Goal: Task Accomplishment & Management: Manage account settings

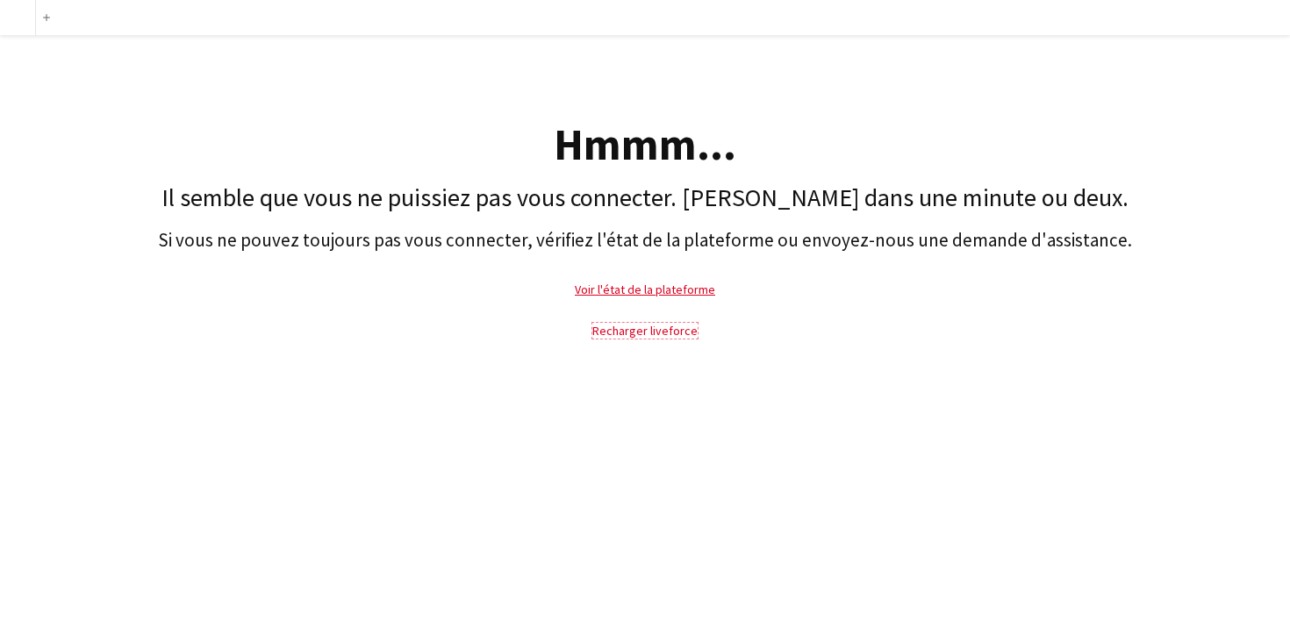
click at [641, 331] on link "Recharger liveforce" at bounding box center [644, 331] width 105 height 16
click at [641, 333] on link "Recharger liveforce" at bounding box center [644, 331] width 105 height 16
click at [648, 330] on link "Recharger liveforce" at bounding box center [644, 331] width 105 height 16
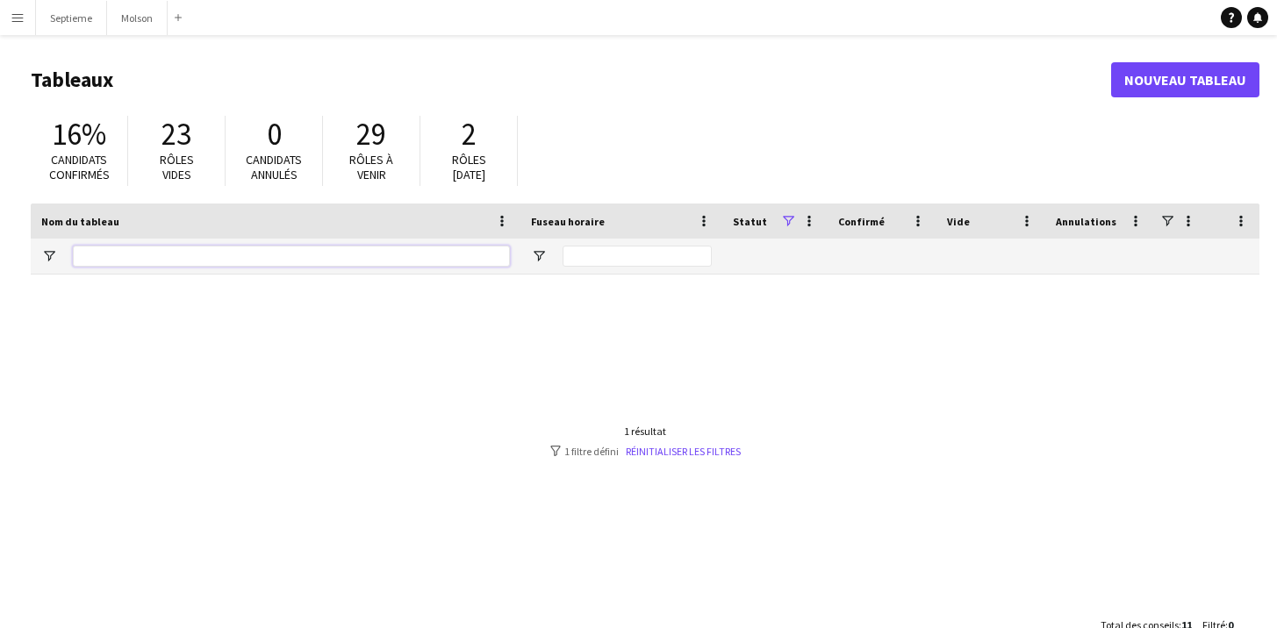
click at [156, 260] on input "Nom du tableau Entrée de filtre" at bounding box center [291, 256] width 437 height 21
type input "**********"
click at [30, 18] on button "Menu" at bounding box center [17, 17] width 35 height 35
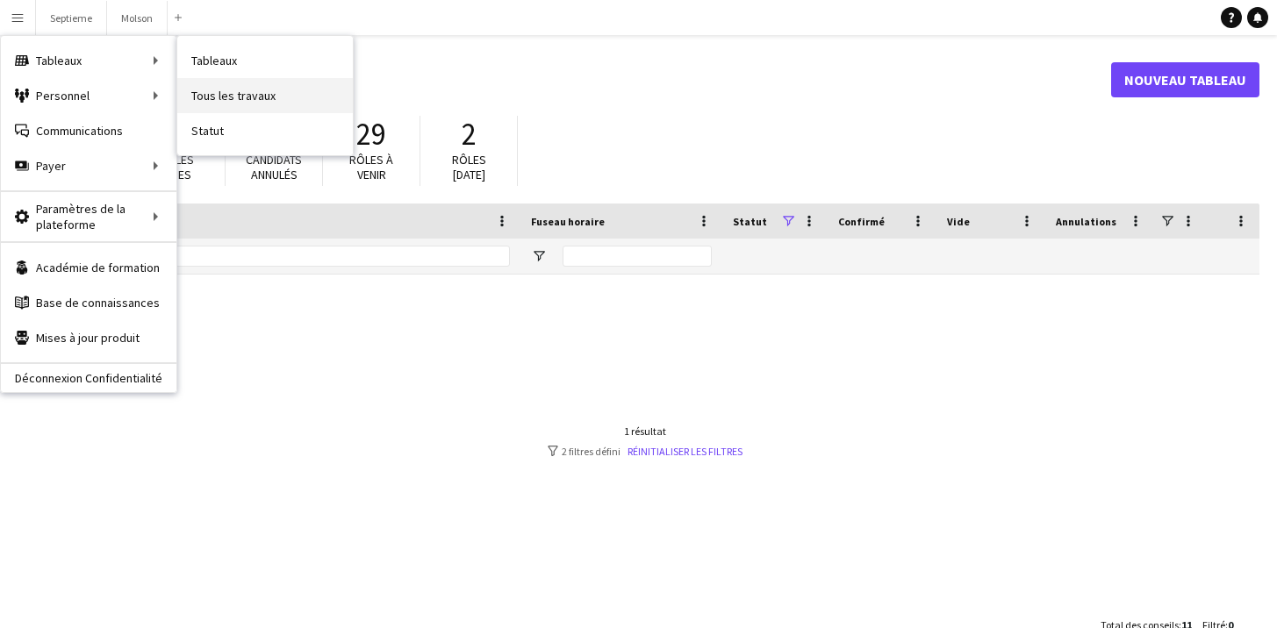
click at [208, 96] on link "Tous les travaux" at bounding box center [265, 95] width 176 height 35
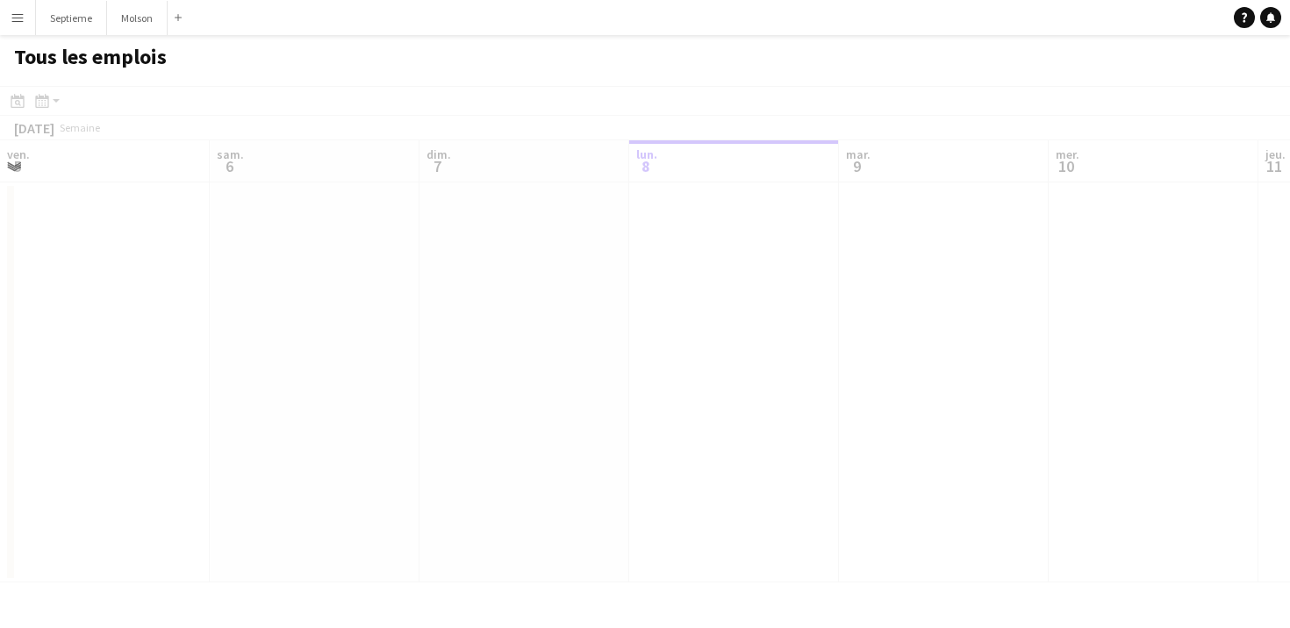
scroll to position [0, 419]
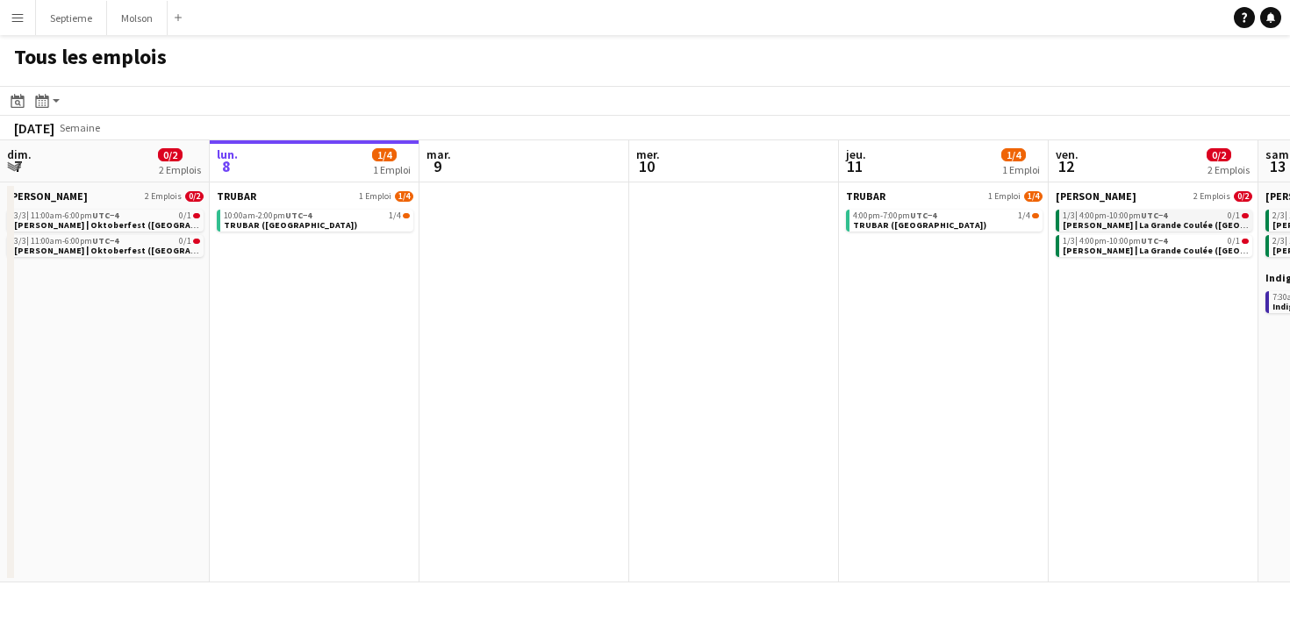
click at [1134, 219] on span "[PERSON_NAME] | La Grande Coulée ([GEOGRAPHIC_DATA], [GEOGRAPHIC_DATA])" at bounding box center [1233, 224] width 341 height 11
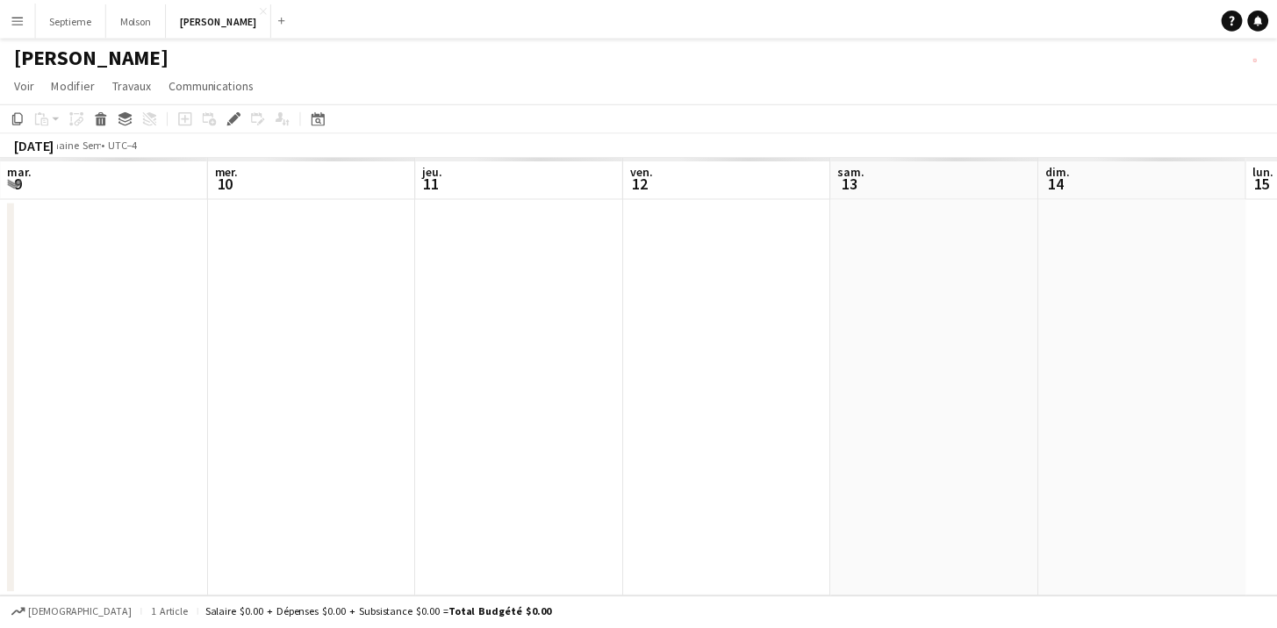
scroll to position [0, 604]
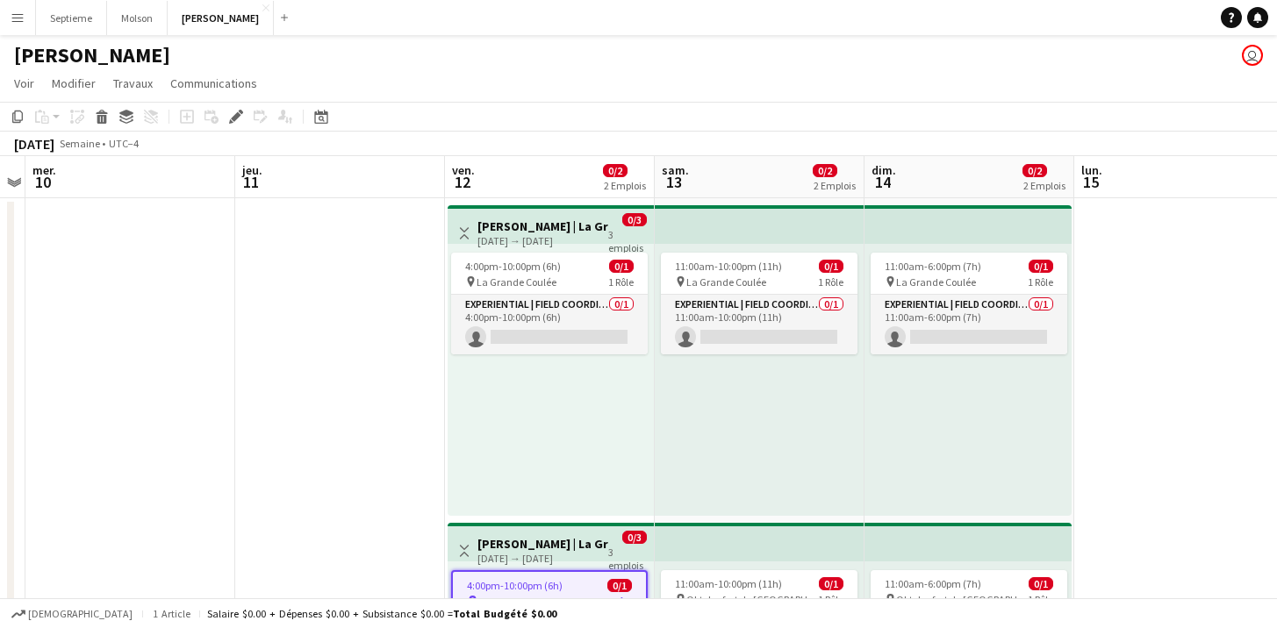
click at [670, 230] on app-top-bar at bounding box center [760, 224] width 210 height 39
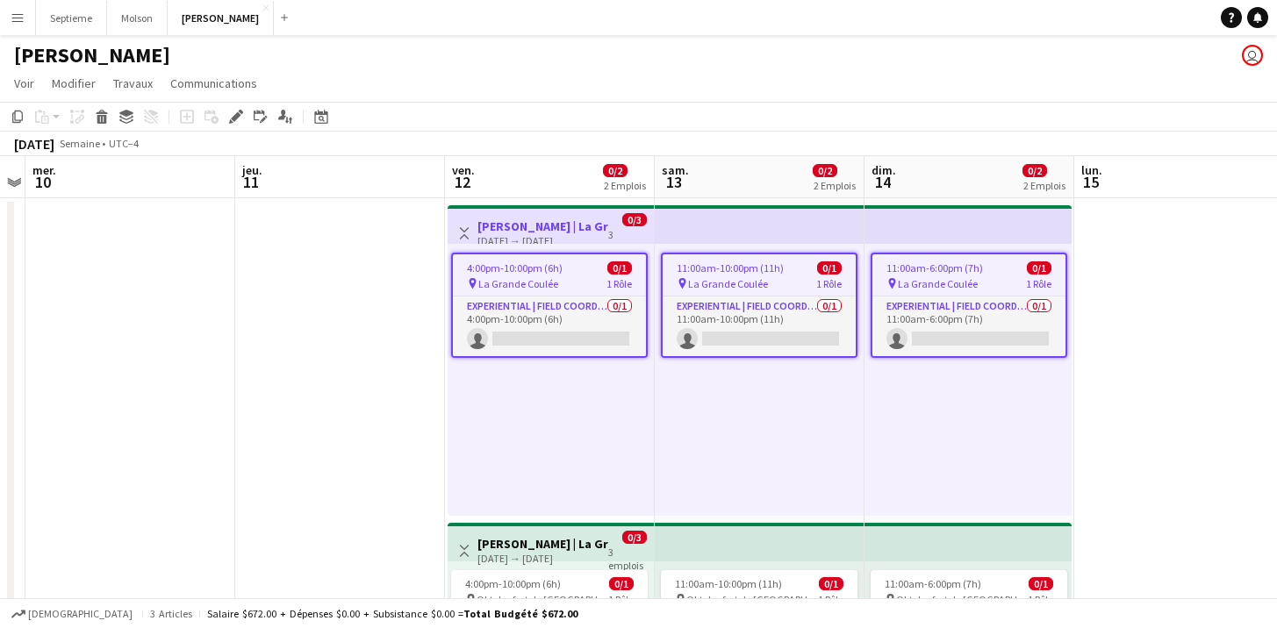
click at [562, 222] on h3 "[PERSON_NAME] | La Grande Coulée ([GEOGRAPHIC_DATA], [GEOGRAPHIC_DATA])" at bounding box center [542, 227] width 131 height 16
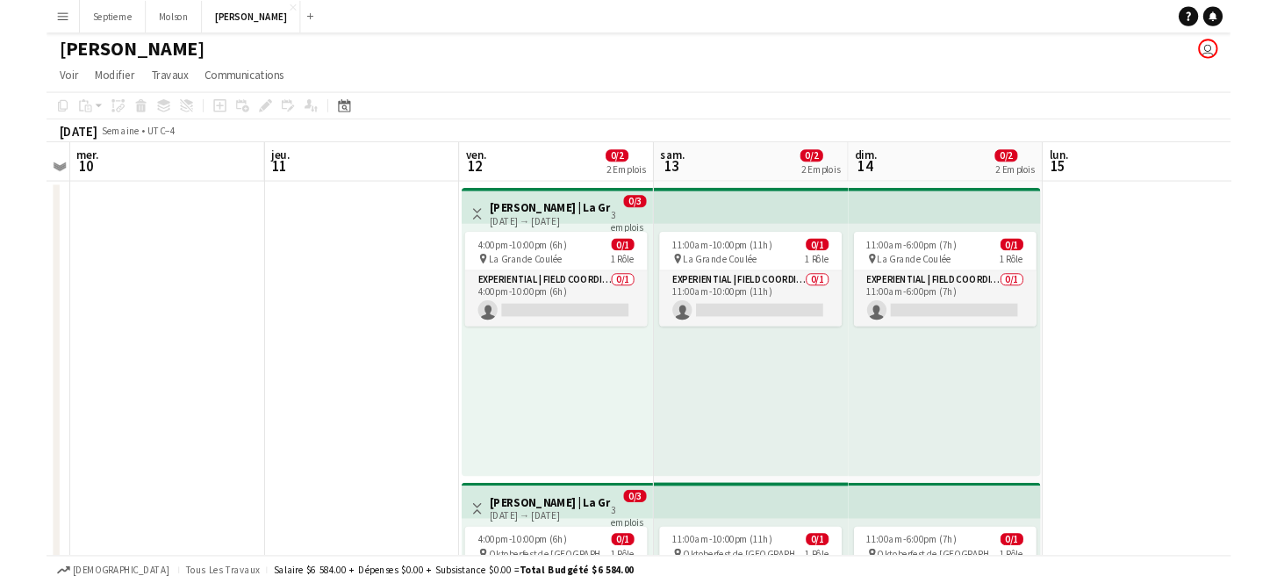
scroll to position [0, 0]
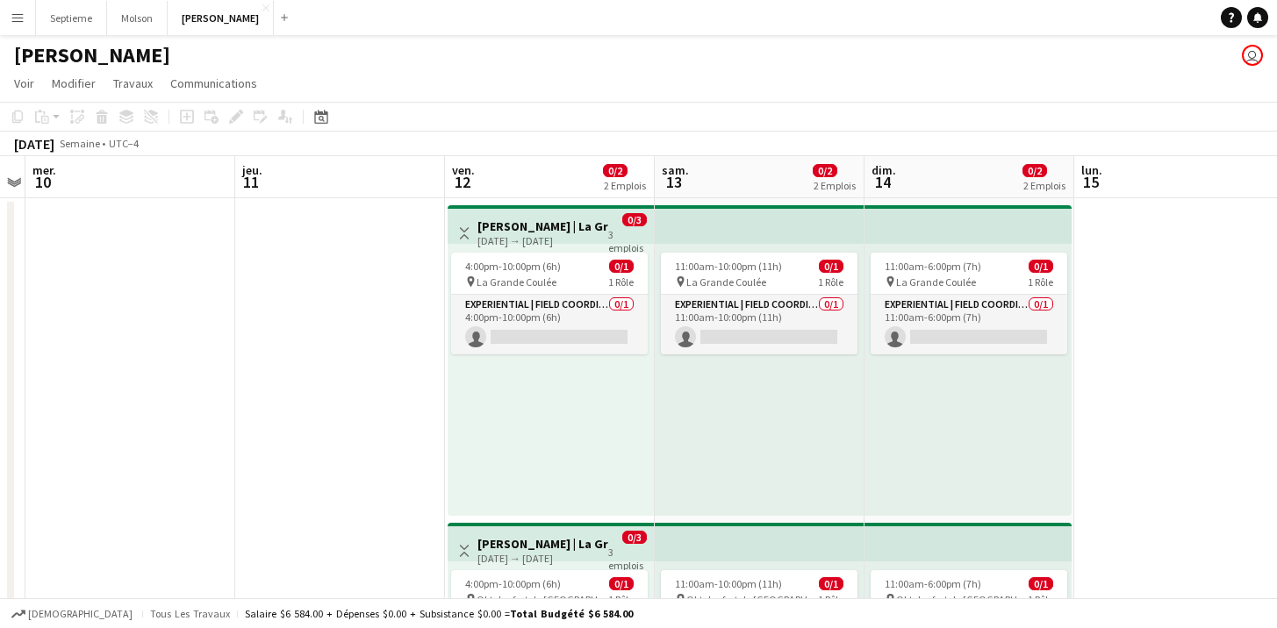
click at [557, 223] on h3 "[PERSON_NAME] | La Grande Coulée ([GEOGRAPHIC_DATA], [GEOGRAPHIC_DATA])" at bounding box center [542, 227] width 131 height 16
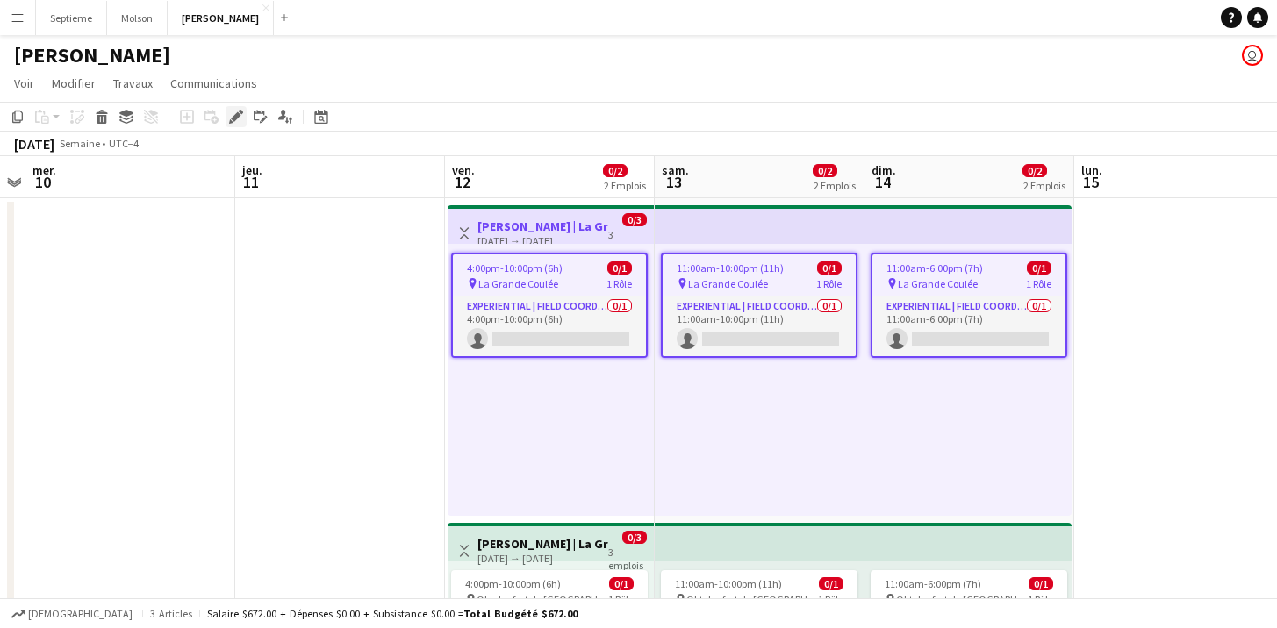
click at [235, 116] on icon at bounding box center [236, 117] width 10 height 10
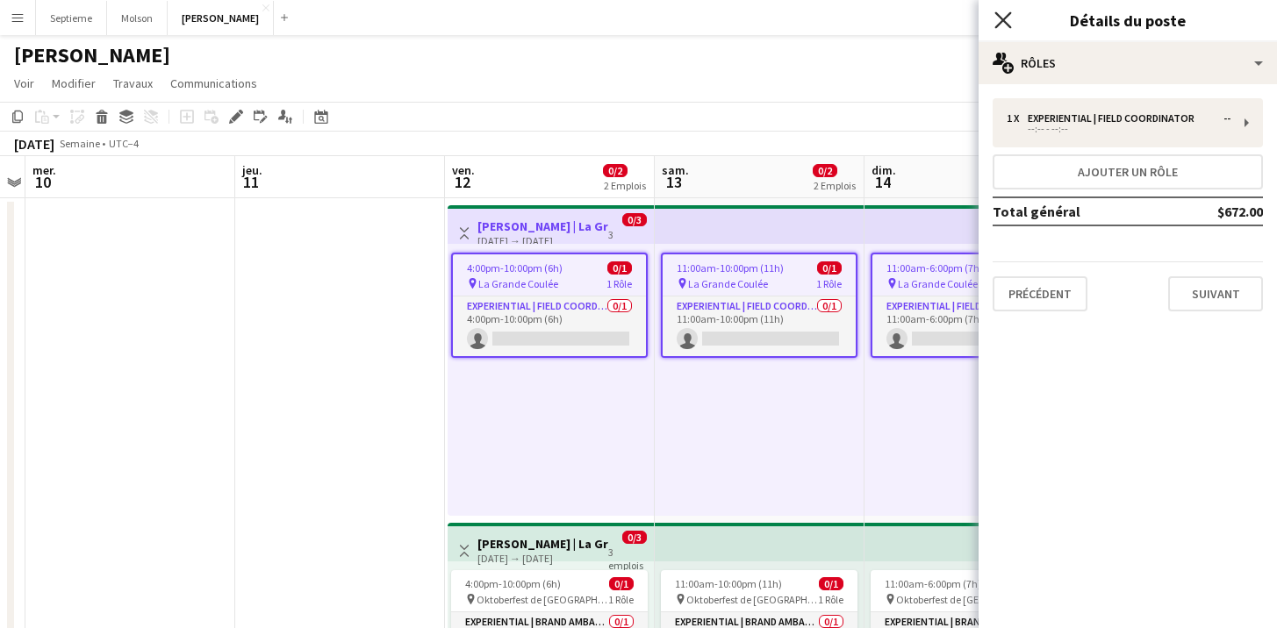
click at [1003, 18] on icon "Fermer le pop-in" at bounding box center [1002, 19] width 17 height 17
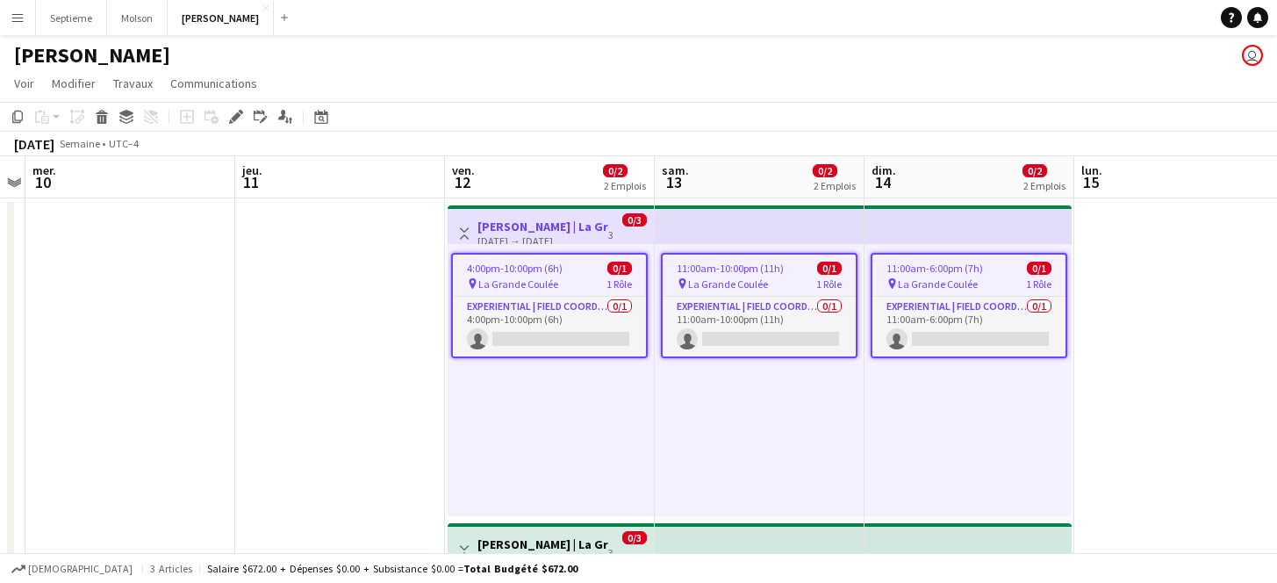
click at [581, 226] on h3 "[PERSON_NAME] | La Grande Coulée ([GEOGRAPHIC_DATA], [GEOGRAPHIC_DATA])" at bounding box center [542, 227] width 131 height 16
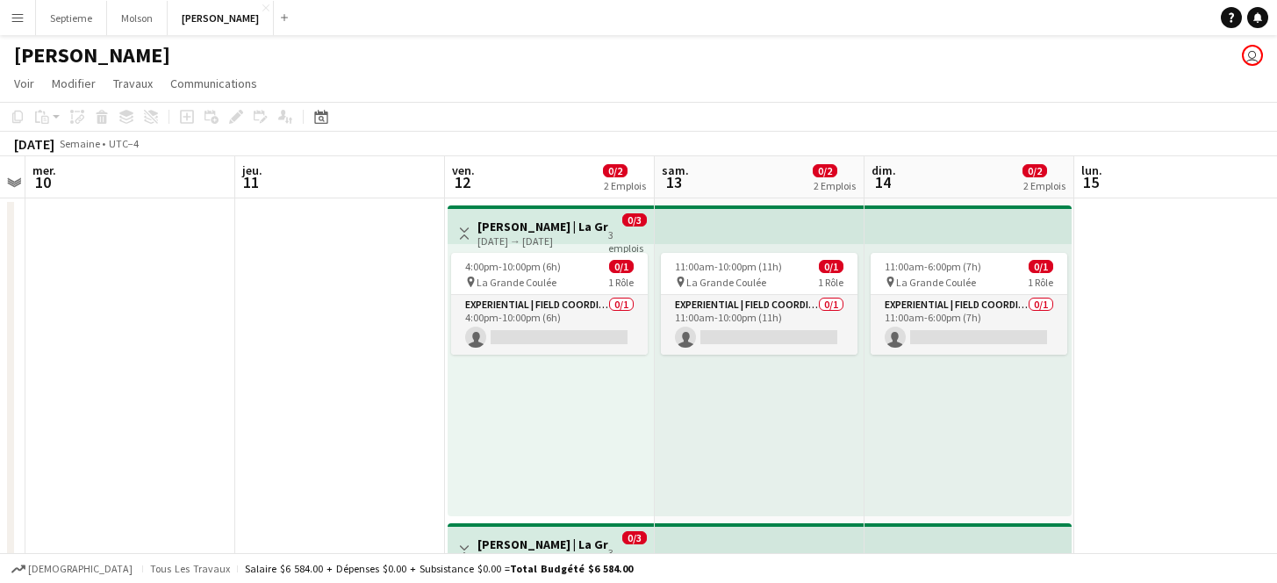
click at [581, 226] on h3 "[PERSON_NAME] | La Grande Coulée ([GEOGRAPHIC_DATA], [GEOGRAPHIC_DATA])" at bounding box center [542, 227] width 131 height 16
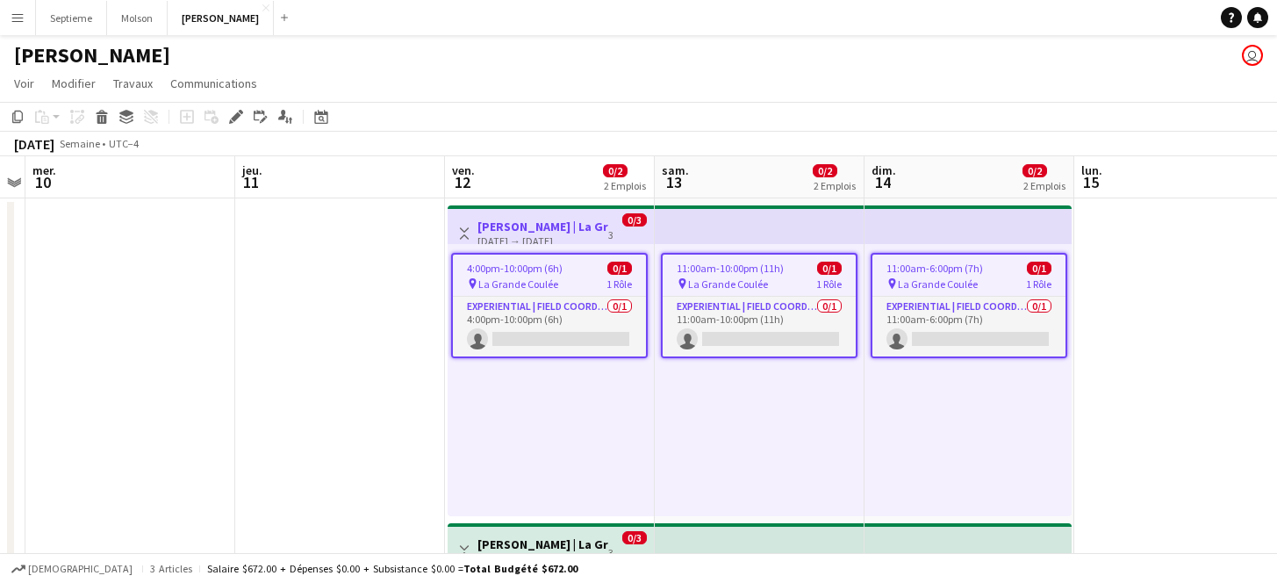
click at [506, 226] on h3 "[PERSON_NAME] | La Grande Coulée ([GEOGRAPHIC_DATA], [GEOGRAPHIC_DATA])" at bounding box center [542, 227] width 131 height 16
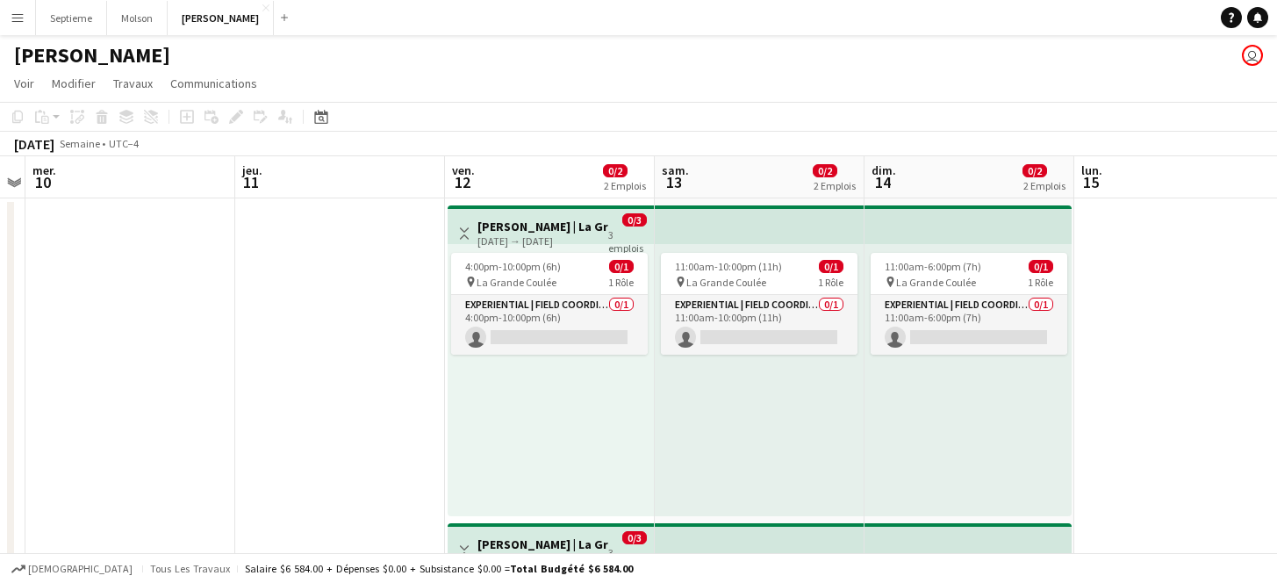
click at [541, 226] on h3 "[PERSON_NAME] | La Grande Coulée ([GEOGRAPHIC_DATA], [GEOGRAPHIC_DATA])" at bounding box center [542, 227] width 131 height 16
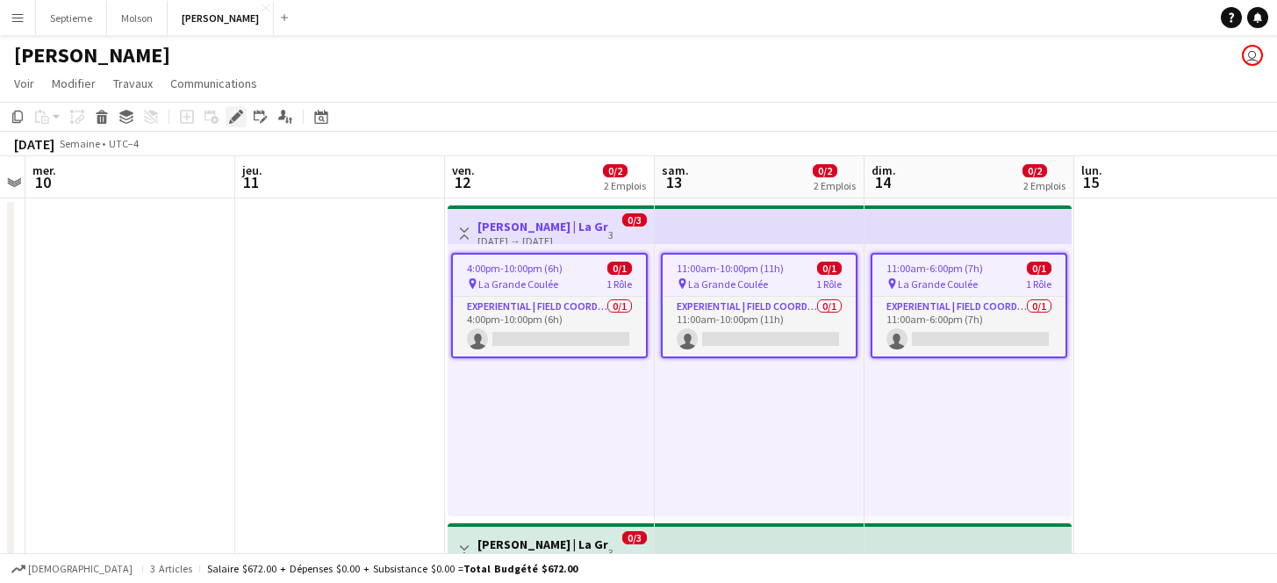
click at [239, 125] on div "Modifier" at bounding box center [236, 116] width 21 height 21
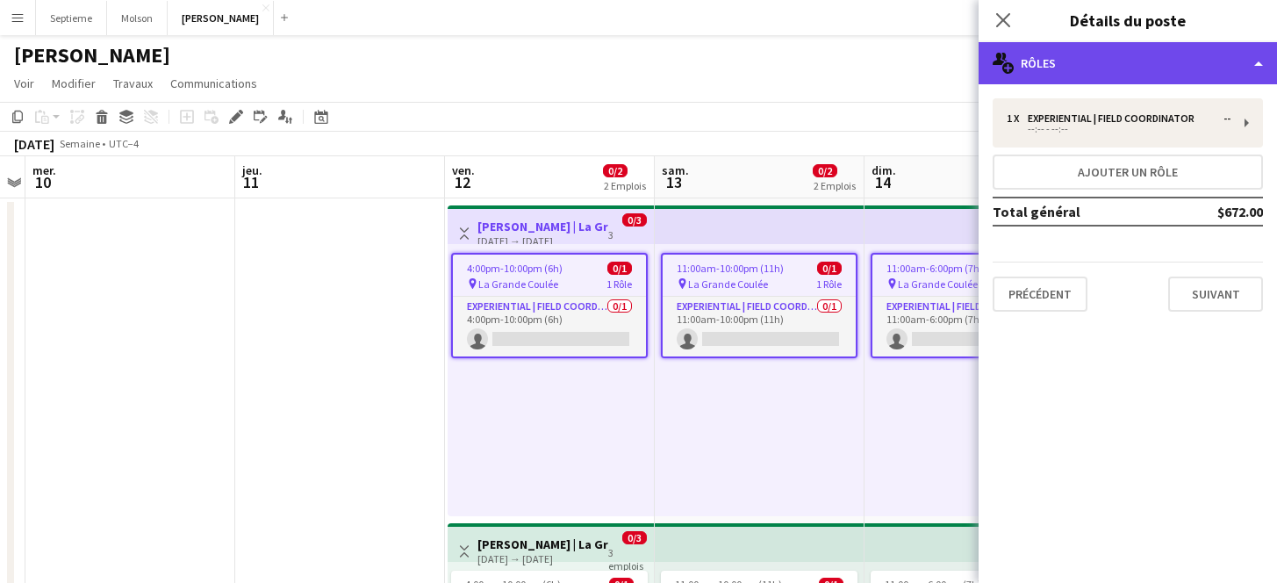
click at [1257, 64] on div "multiple-users-add Rôles" at bounding box center [1128, 63] width 298 height 42
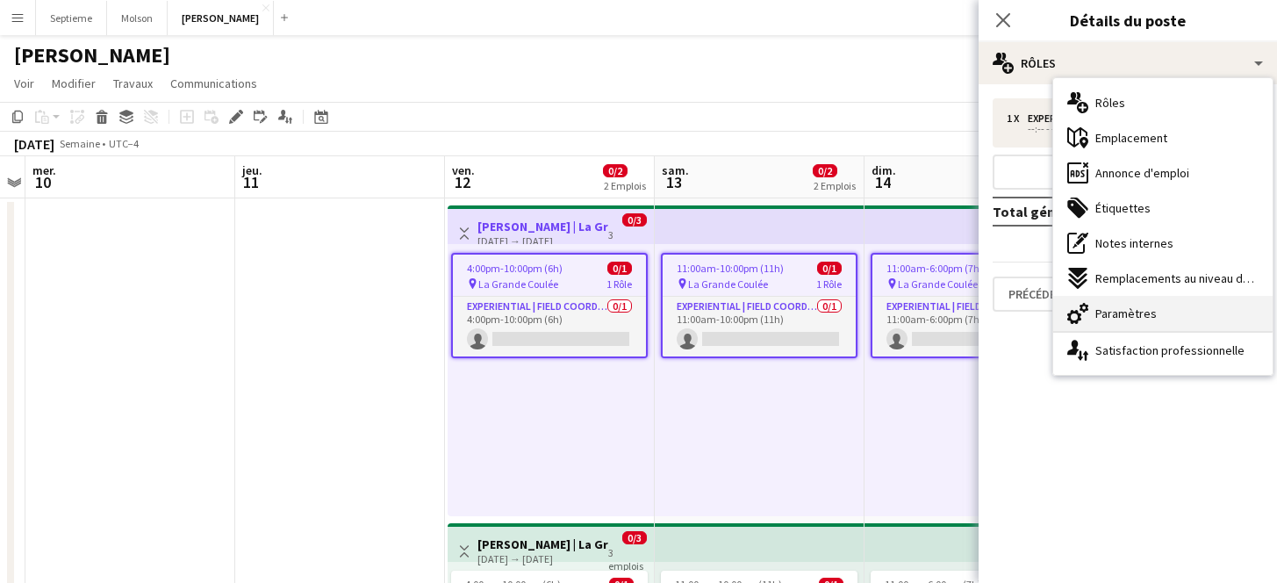
click at [1148, 306] on span "Paramètres" at bounding box center [1125, 313] width 61 height 16
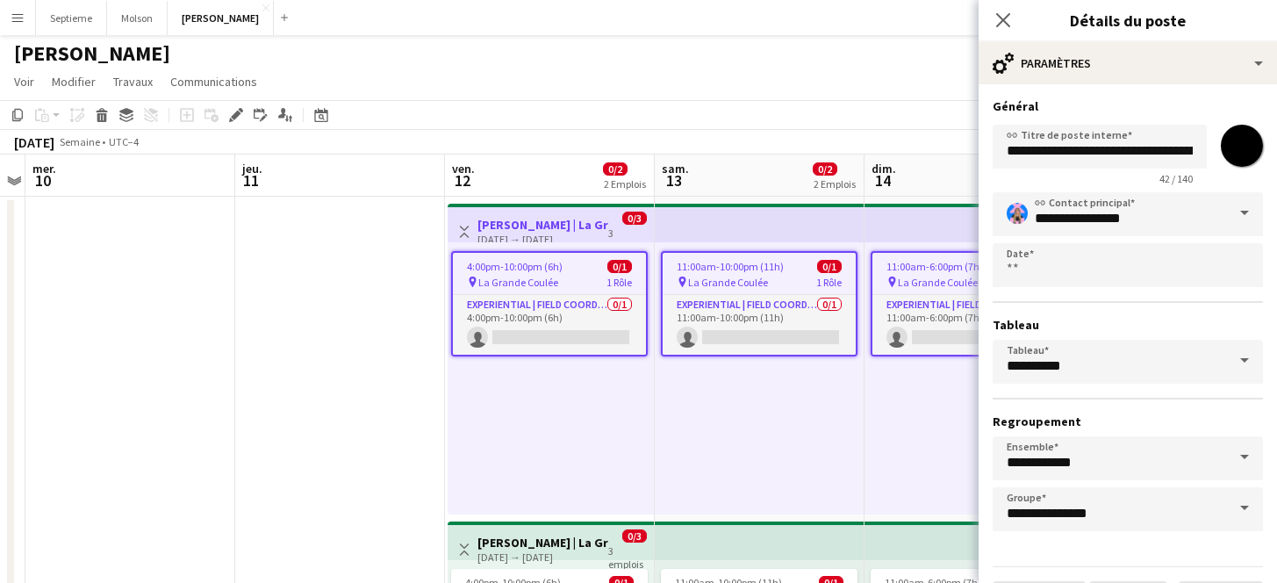
scroll to position [4, 0]
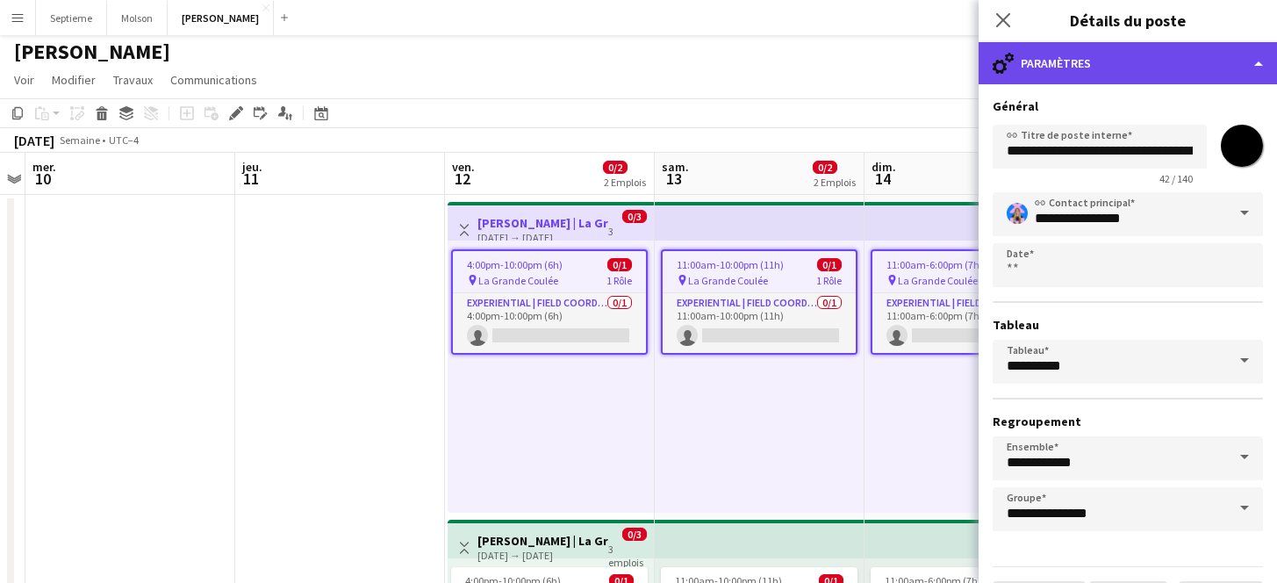
click at [1254, 65] on div "cog-double-3 Paramètres" at bounding box center [1128, 63] width 298 height 42
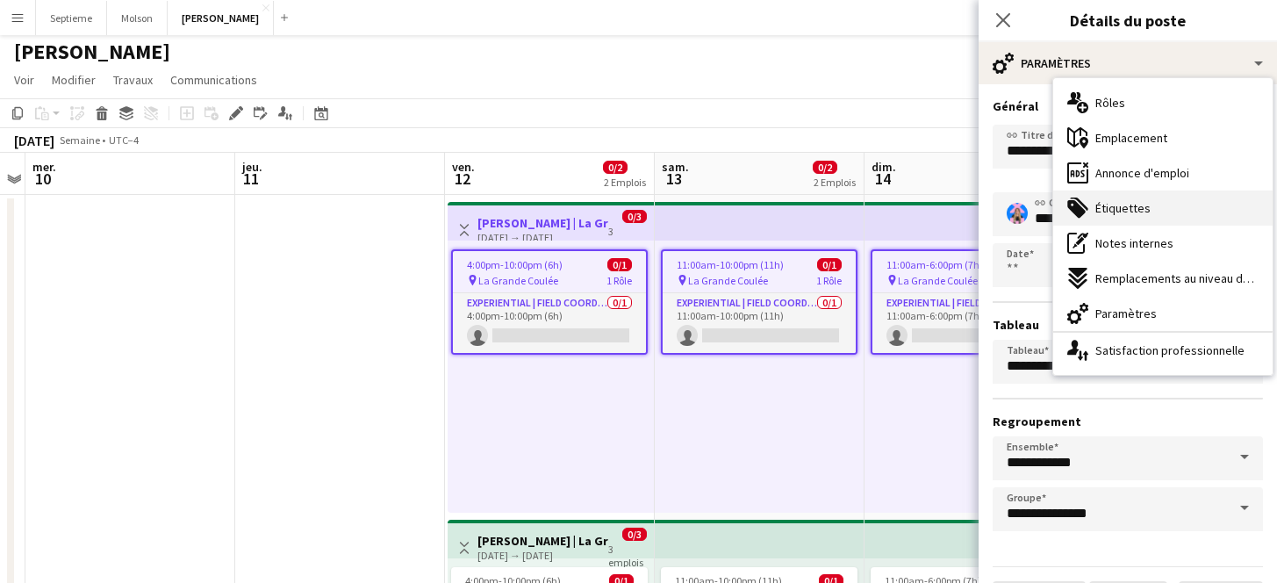
click at [1167, 224] on div "tags-double Étiquettes" at bounding box center [1162, 207] width 219 height 35
